Goal: Navigation & Orientation: Find specific page/section

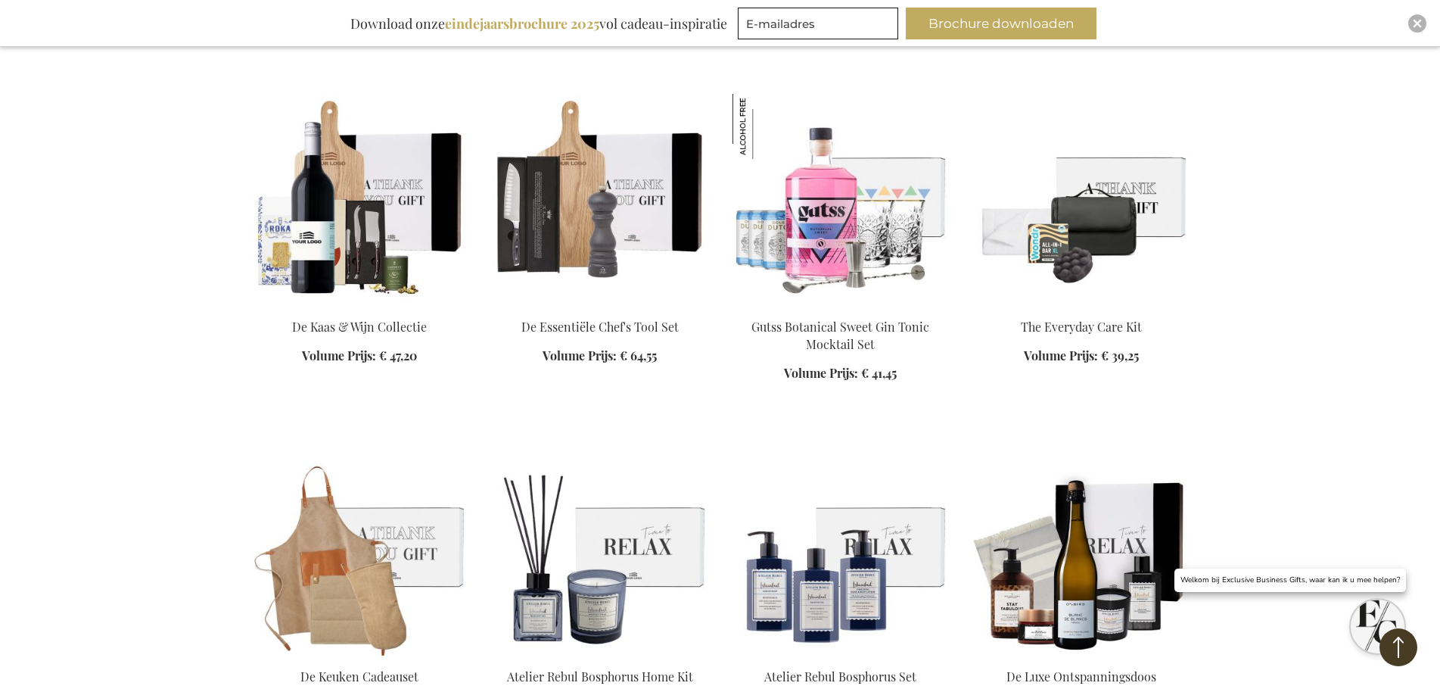
scroll to position [3860, 0]
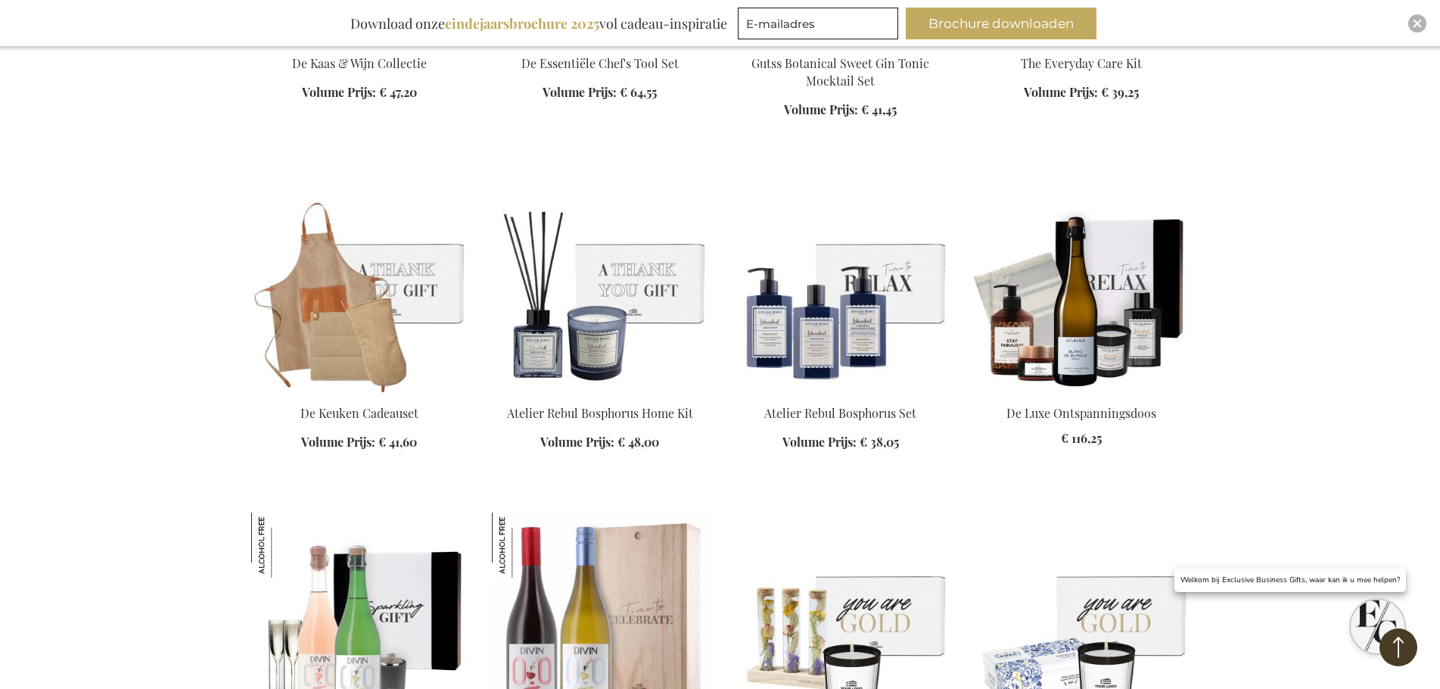
scroll to position [4011, 0]
